Goal: Information Seeking & Learning: Learn about a topic

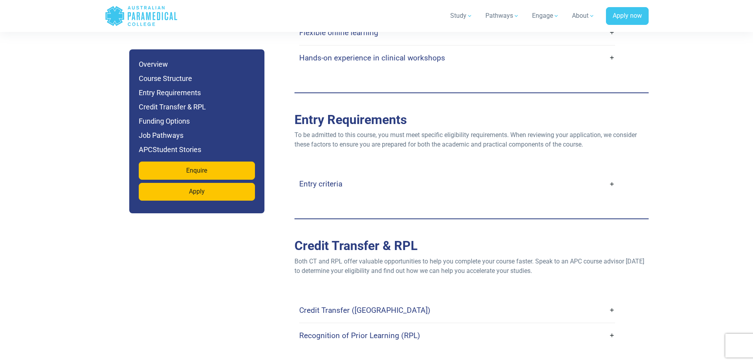
scroll to position [1897, 0]
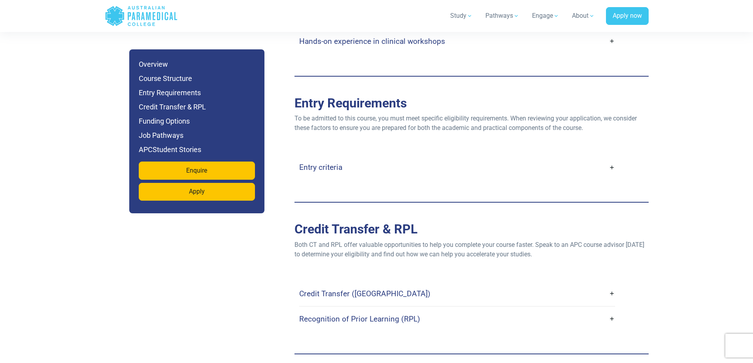
click at [606, 158] on link "Entry criteria" at bounding box center [457, 167] width 316 height 19
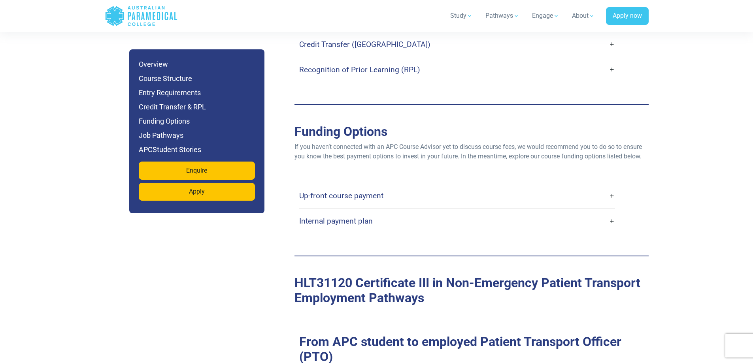
scroll to position [2411, 0]
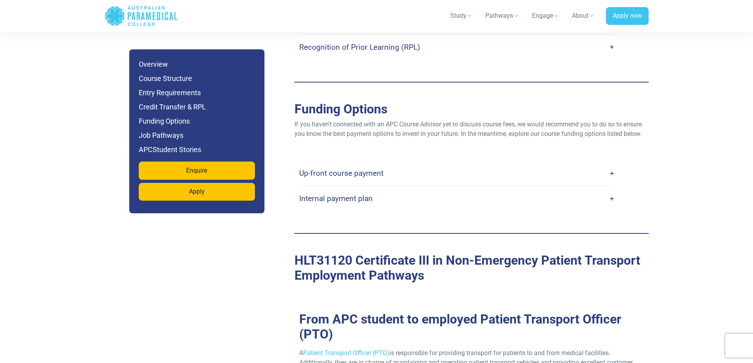
click at [610, 164] on link "Up-front course payment" at bounding box center [457, 173] width 316 height 19
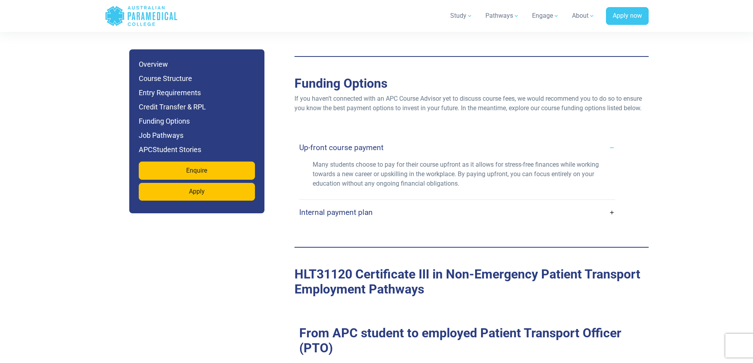
scroll to position [2450, 0]
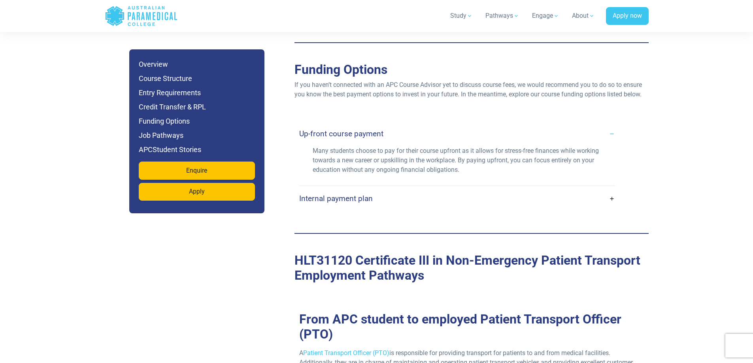
click at [606, 189] on link "Internal payment plan" at bounding box center [457, 198] width 316 height 19
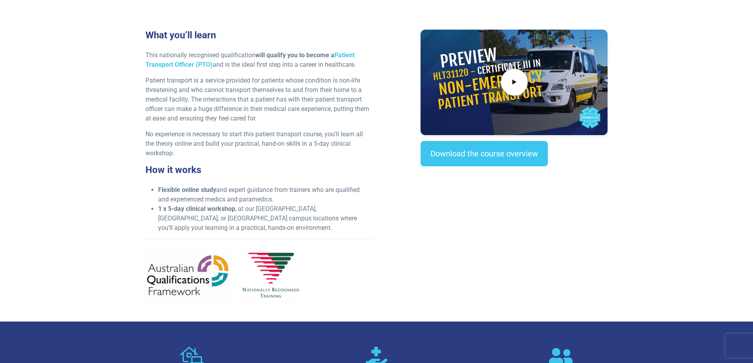
scroll to position [0, 0]
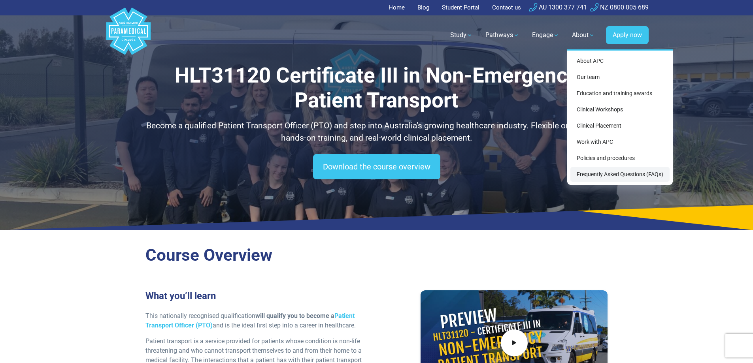
click at [619, 177] on link "Frequently Asked Questions (FAQs)" at bounding box center [619, 174] width 99 height 15
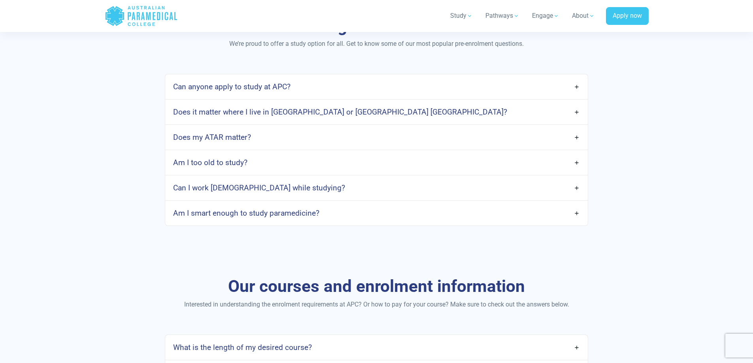
scroll to position [435, 0]
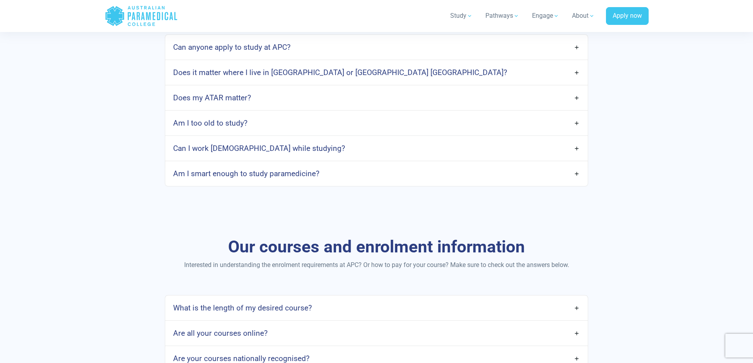
click at [581, 121] on link "Am I too old to study?" at bounding box center [376, 123] width 422 height 19
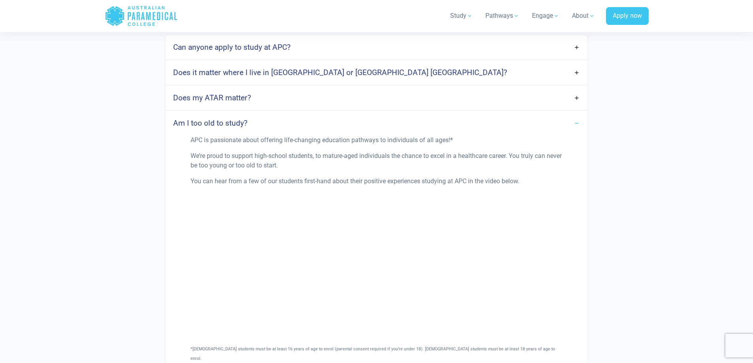
click at [579, 121] on link "Am I too old to study?" at bounding box center [376, 123] width 422 height 19
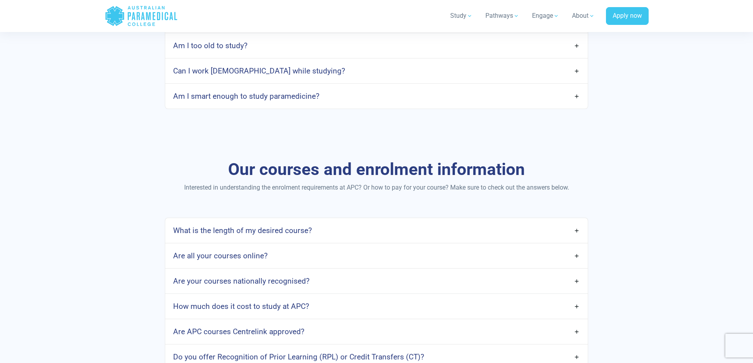
scroll to position [514, 0]
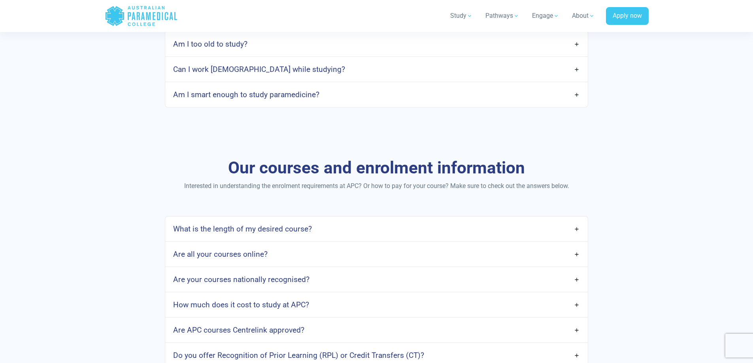
click at [575, 96] on link "Am I smart enough to study paramedicine?" at bounding box center [376, 94] width 422 height 19
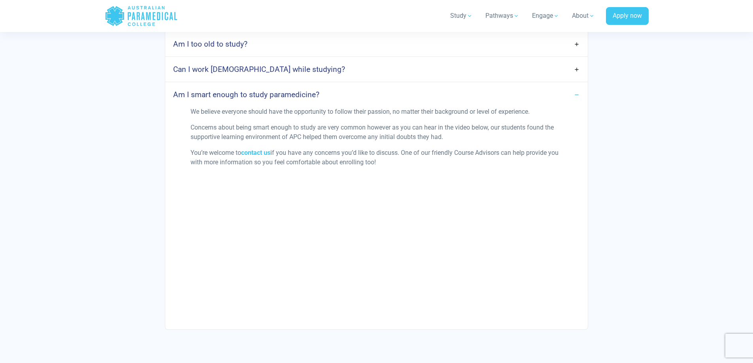
click at [575, 96] on link "Am I smart enough to study paramedicine?" at bounding box center [376, 94] width 422 height 19
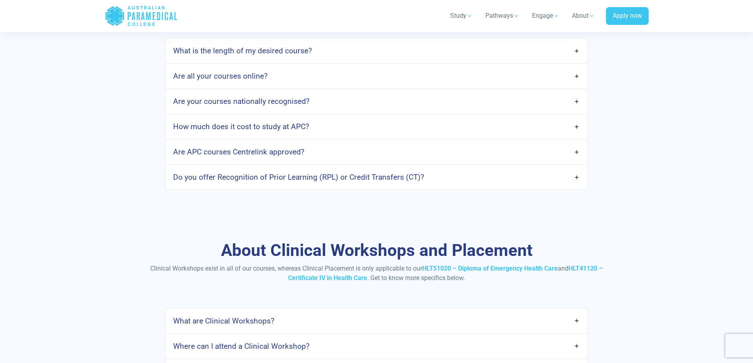
scroll to position [711, 0]
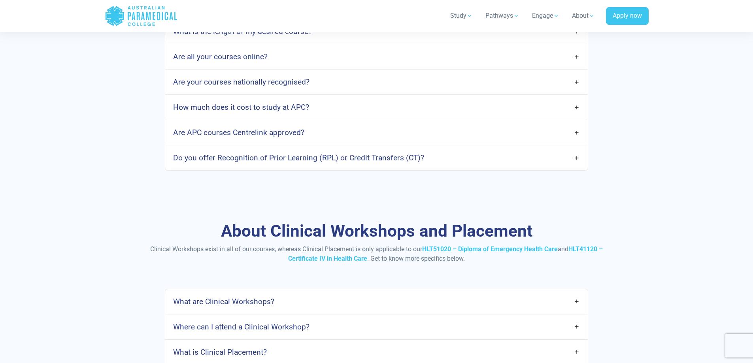
click at [577, 109] on link "How much does it cost to study at APC?" at bounding box center [376, 107] width 422 height 19
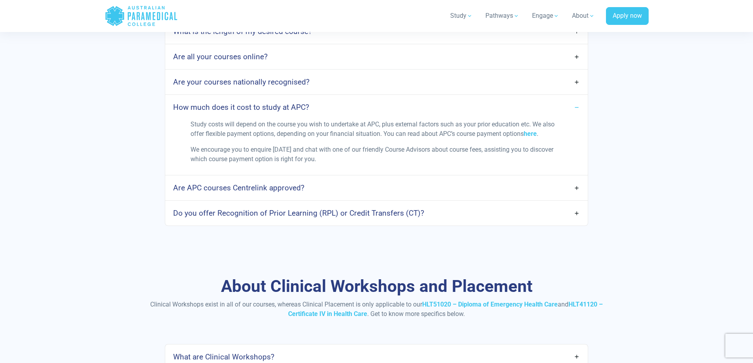
click at [577, 108] on link "How much does it cost to study at APC?" at bounding box center [376, 107] width 422 height 19
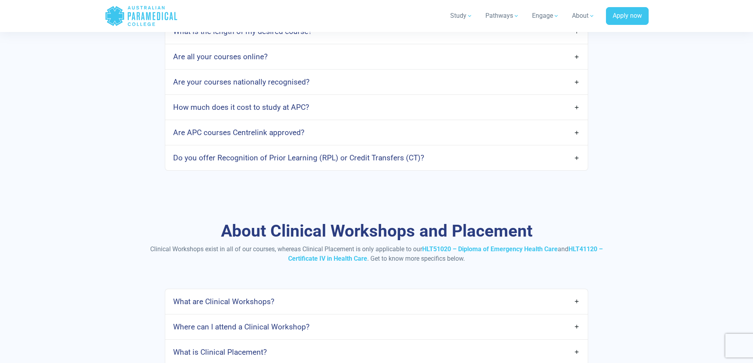
click at [577, 108] on link "How much does it cost to study at APC?" at bounding box center [376, 107] width 422 height 19
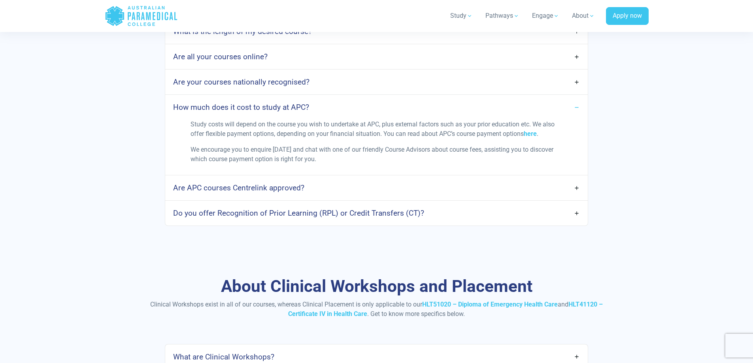
click at [577, 108] on link "How much does it cost to study at APC?" at bounding box center [376, 107] width 422 height 19
